Goal: Task Accomplishment & Management: Manage account settings

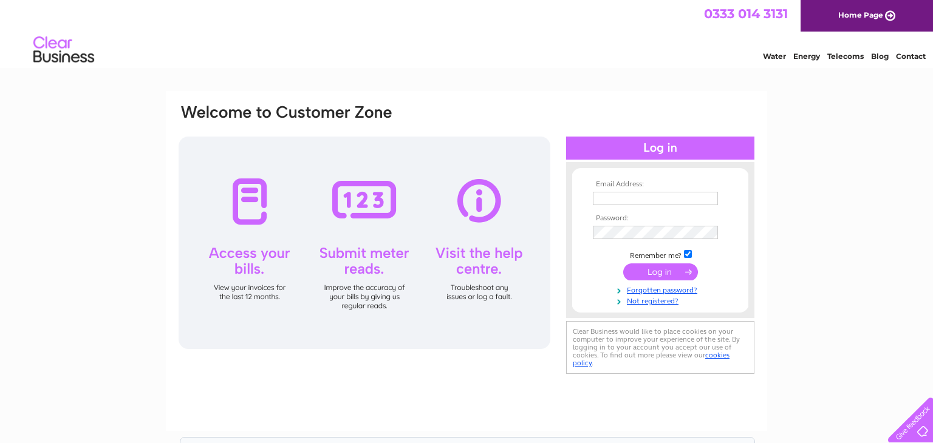
click at [596, 196] on input "text" at bounding box center [655, 198] width 125 height 13
type input "info@hennabrows.net"
click at [684, 272] on input "submit" at bounding box center [660, 272] width 75 height 17
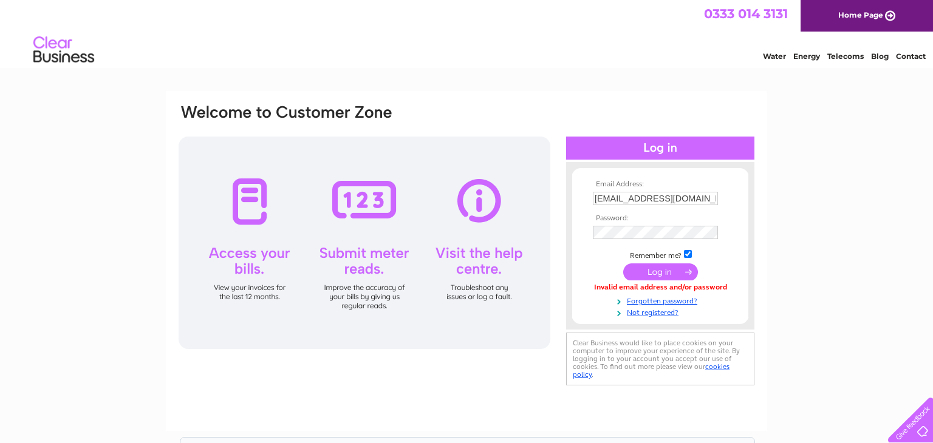
click at [684, 272] on input "submit" at bounding box center [660, 272] width 75 height 17
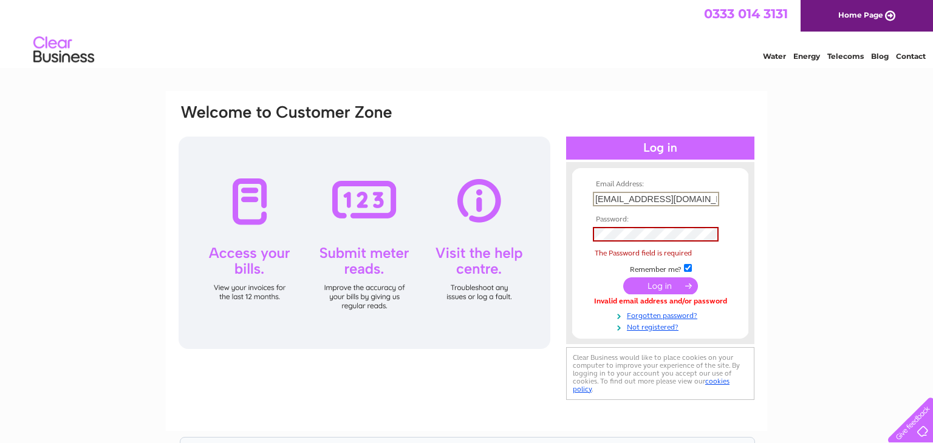
click at [707, 200] on input "info@hennabrows.net" at bounding box center [656, 199] width 126 height 15
click at [673, 152] on div at bounding box center [660, 148] width 188 height 23
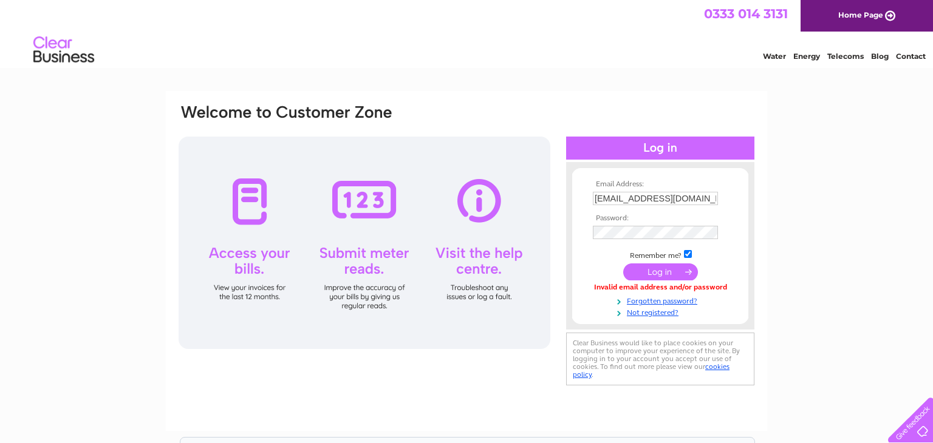
click at [664, 270] on input "submit" at bounding box center [660, 272] width 75 height 17
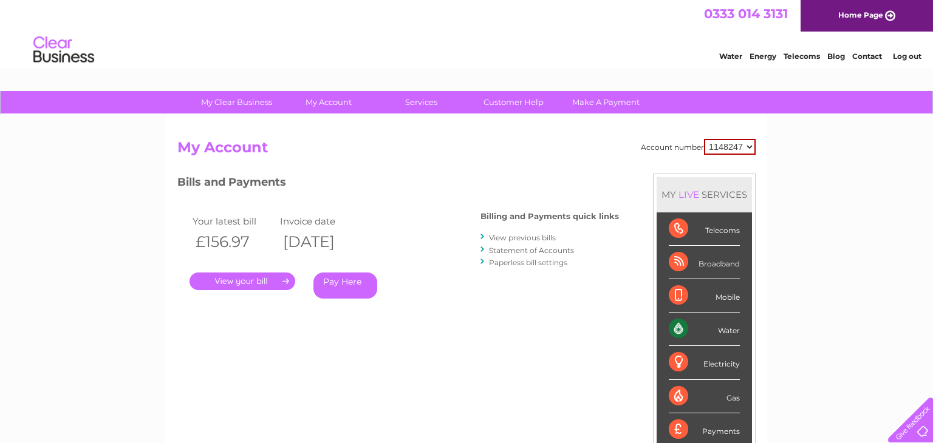
click at [270, 282] on link "." at bounding box center [242, 282] width 106 height 18
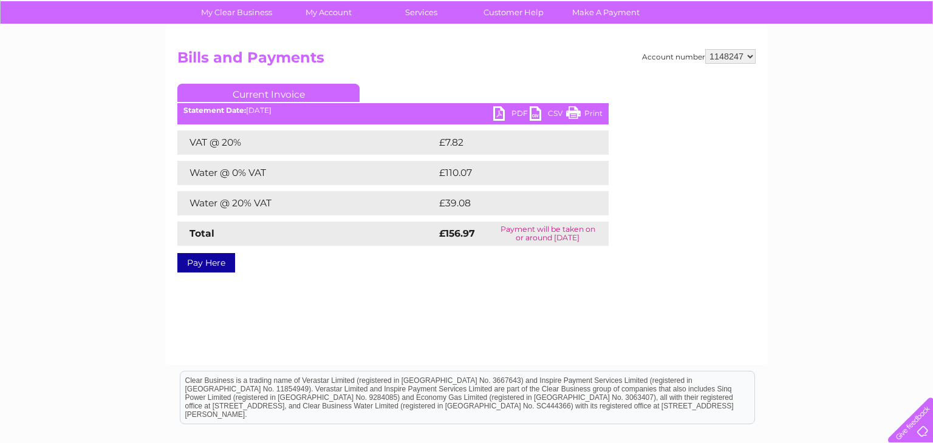
scroll to position [90, 0]
